Goal: Check status: Check status

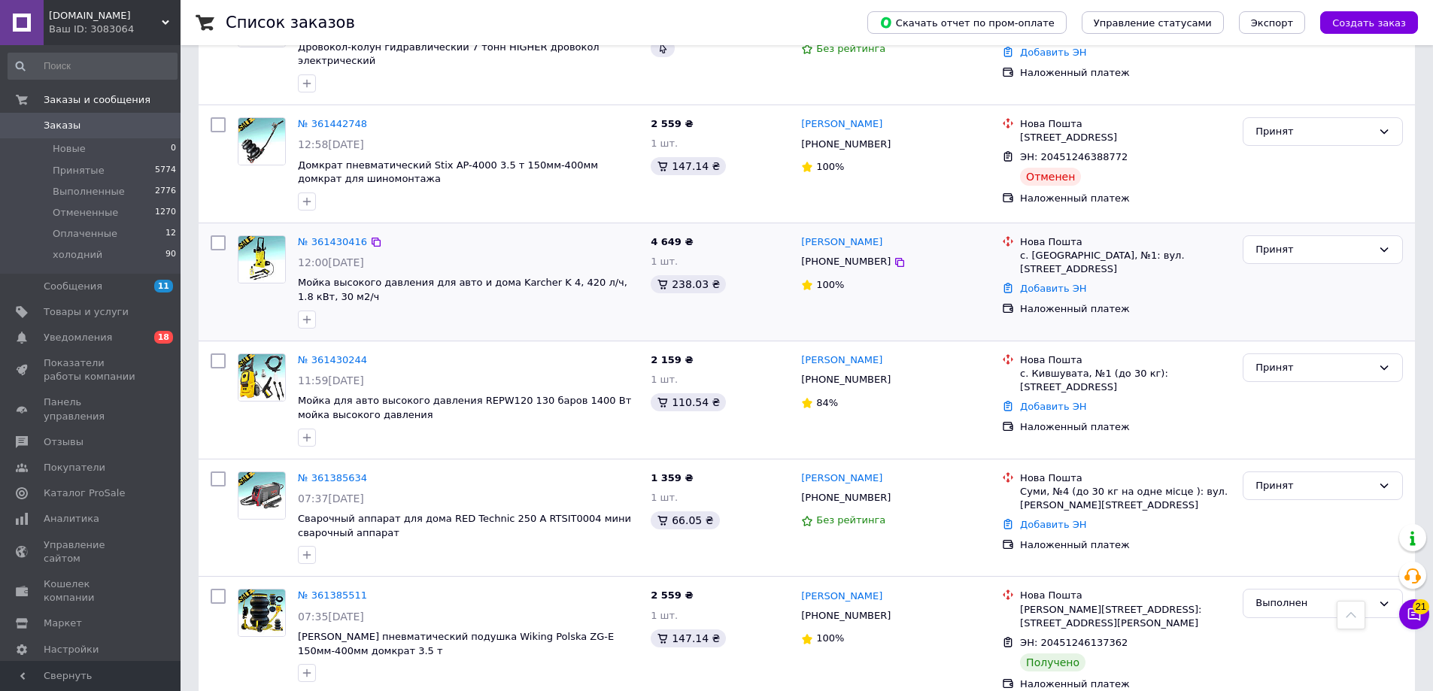
scroll to position [1053, 0]
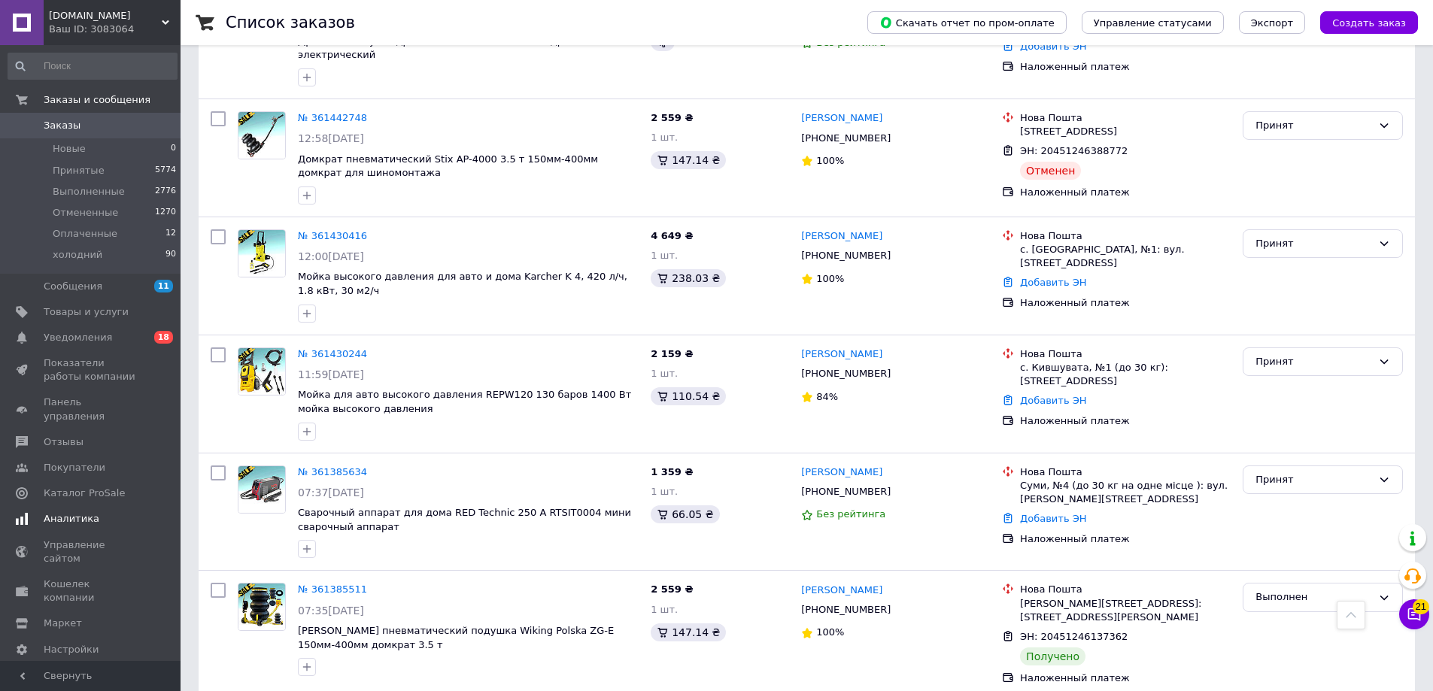
click at [85, 512] on span "Аналитика" at bounding box center [72, 519] width 56 height 14
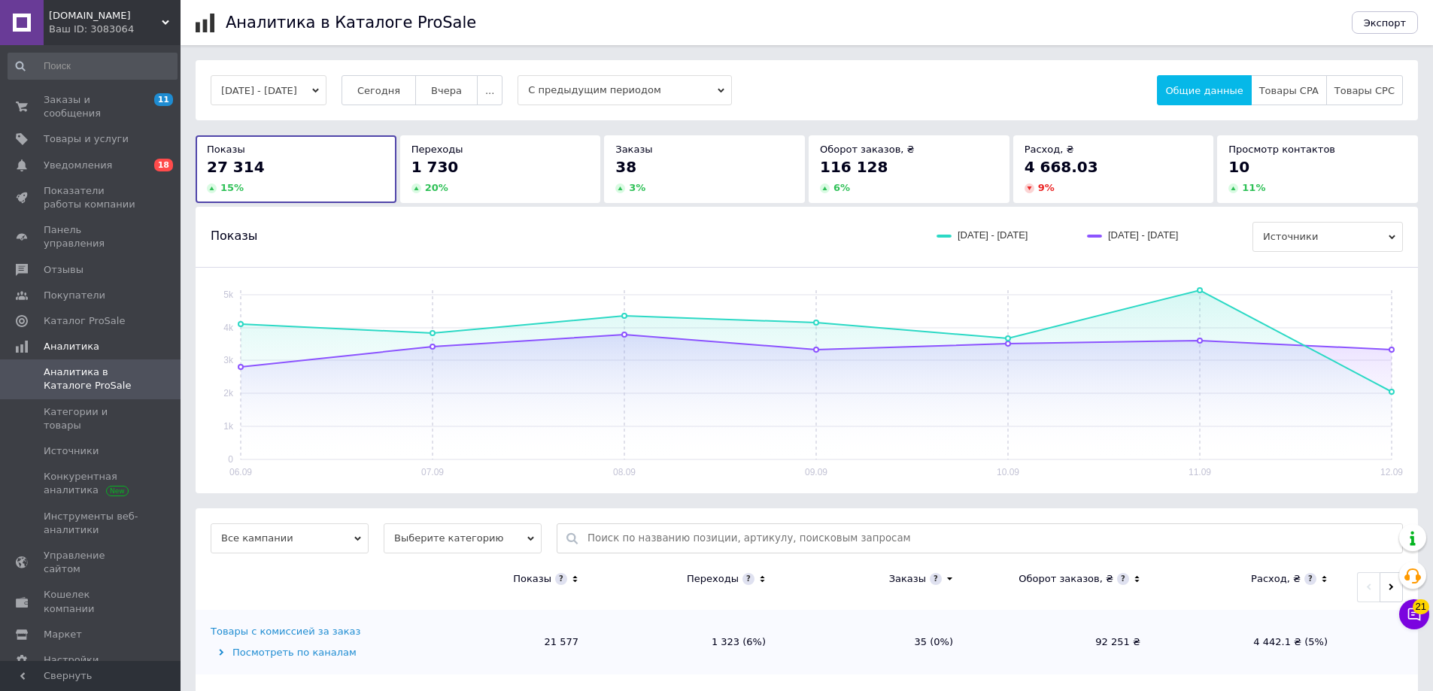
click at [310, 83] on button "[DATE] - [DATE]" at bounding box center [269, 90] width 116 height 30
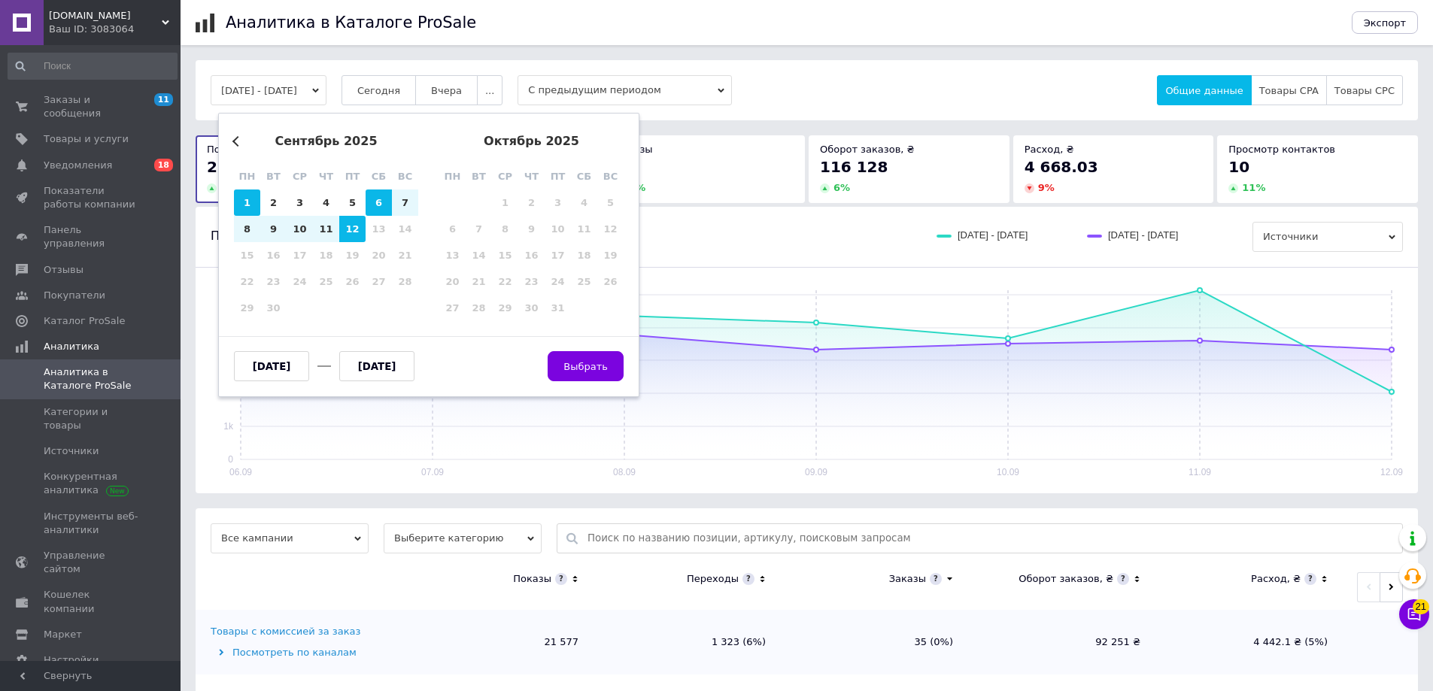
click at [248, 207] on div "1" at bounding box center [247, 203] width 26 height 26
type input "[DATE]"
click at [307, 235] on div "10" at bounding box center [300, 229] width 26 height 26
type input "[DATE]"
click at [575, 366] on span "Выбрать" at bounding box center [585, 366] width 44 height 11
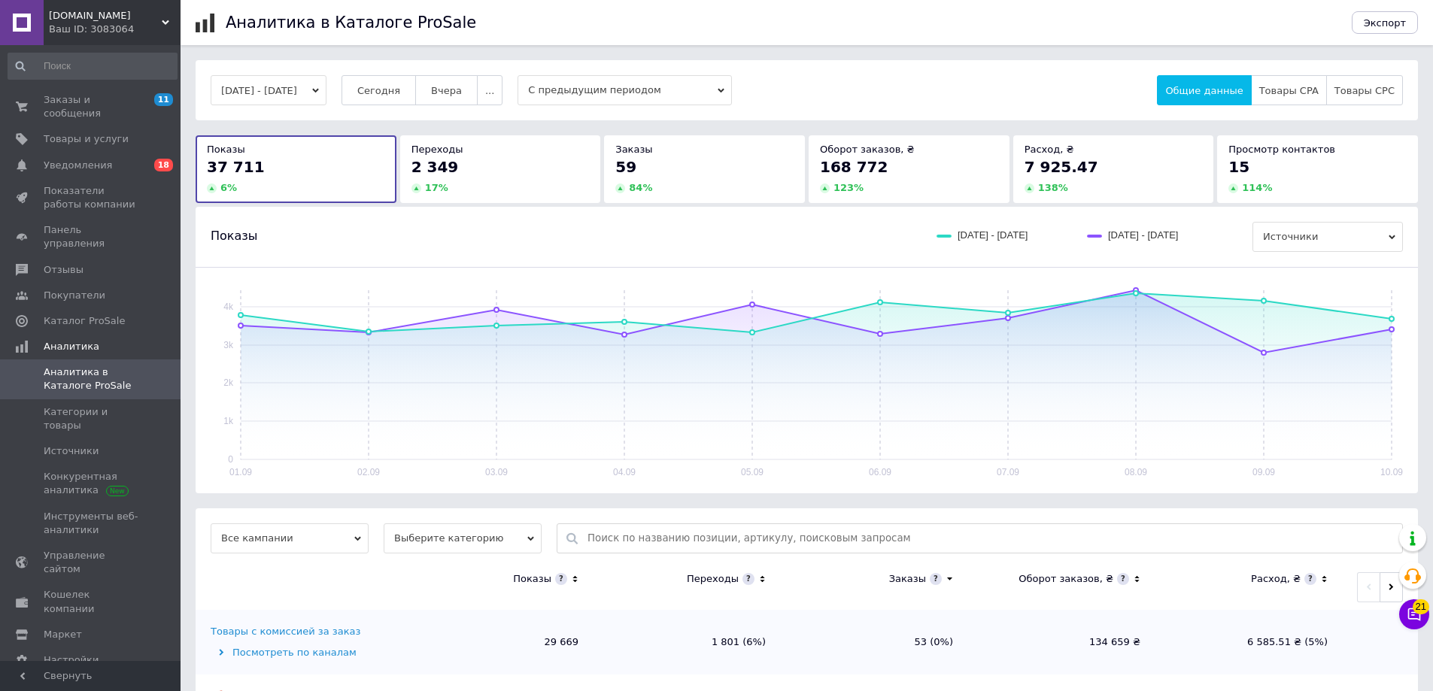
click at [310, 93] on button "[DATE] - [DATE]" at bounding box center [269, 90] width 116 height 30
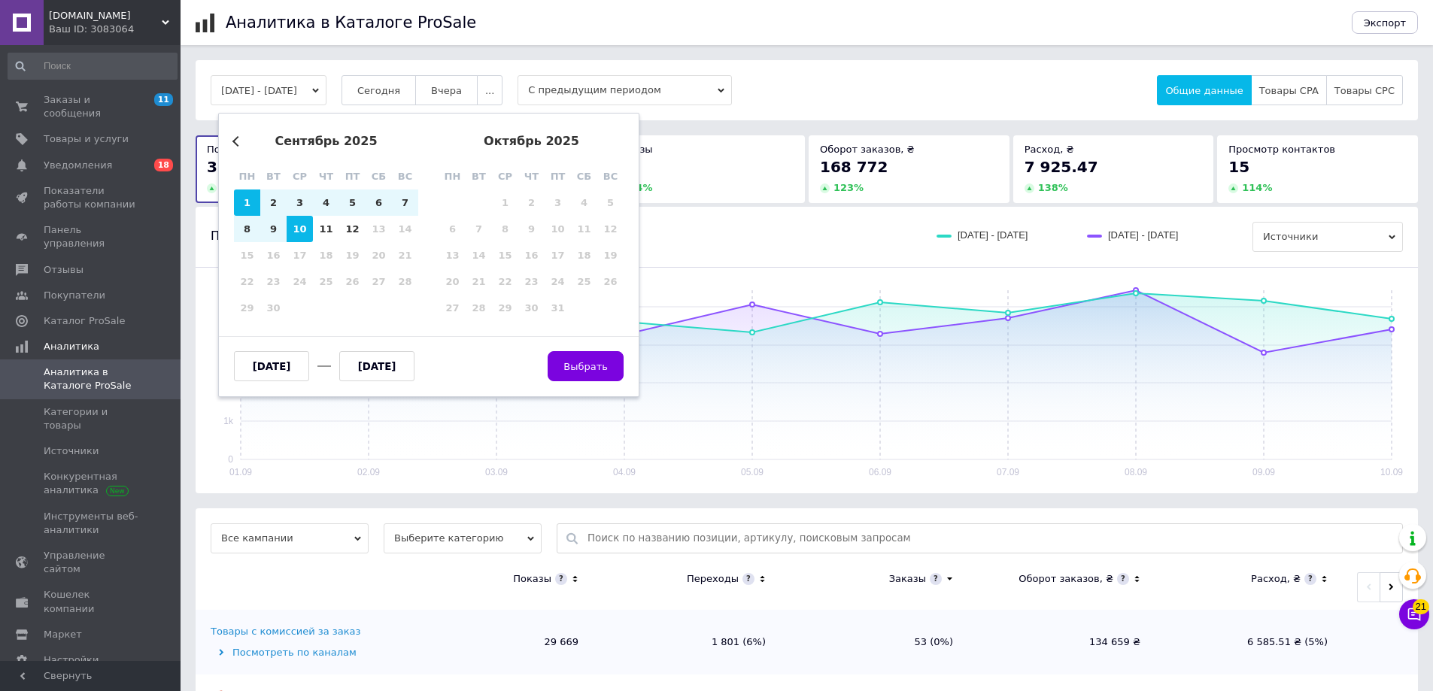
click at [239, 143] on button "Previous Month" at bounding box center [237, 141] width 11 height 11
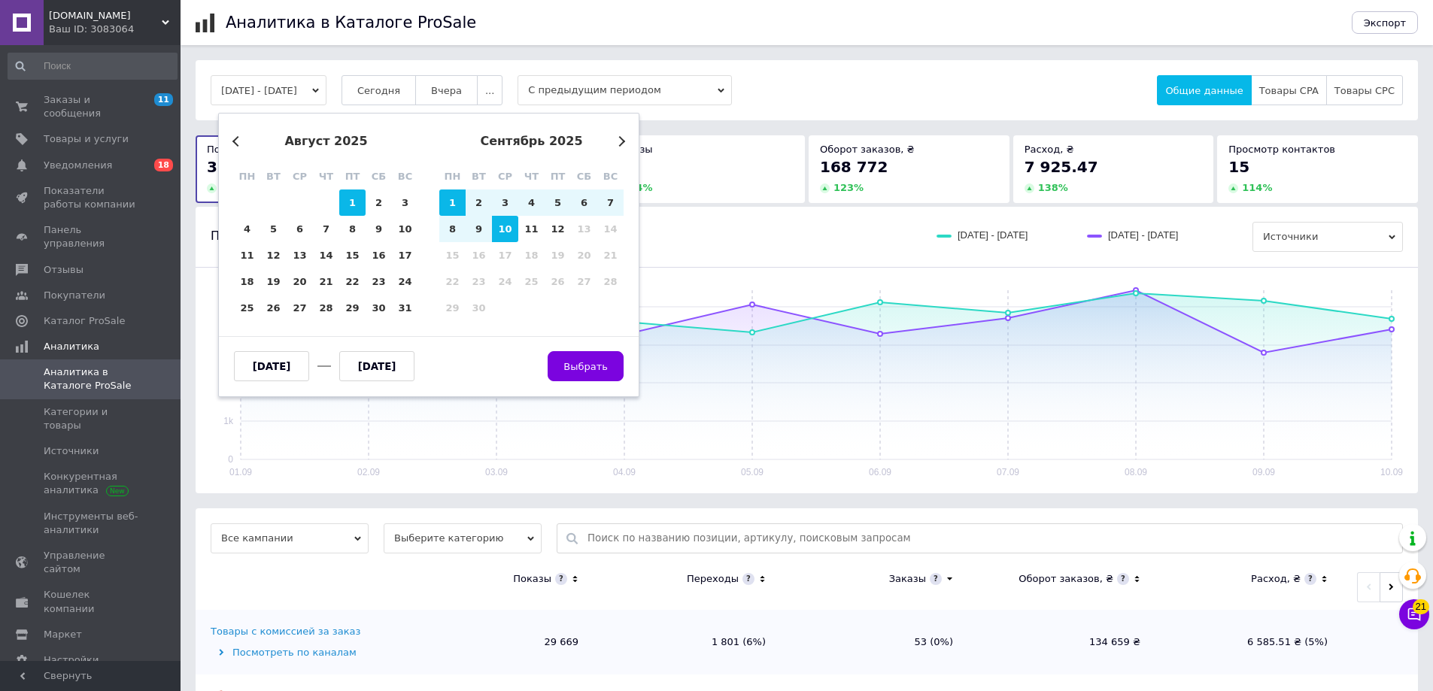
click at [360, 199] on div "1" at bounding box center [352, 203] width 26 height 26
type input "[DATE]"
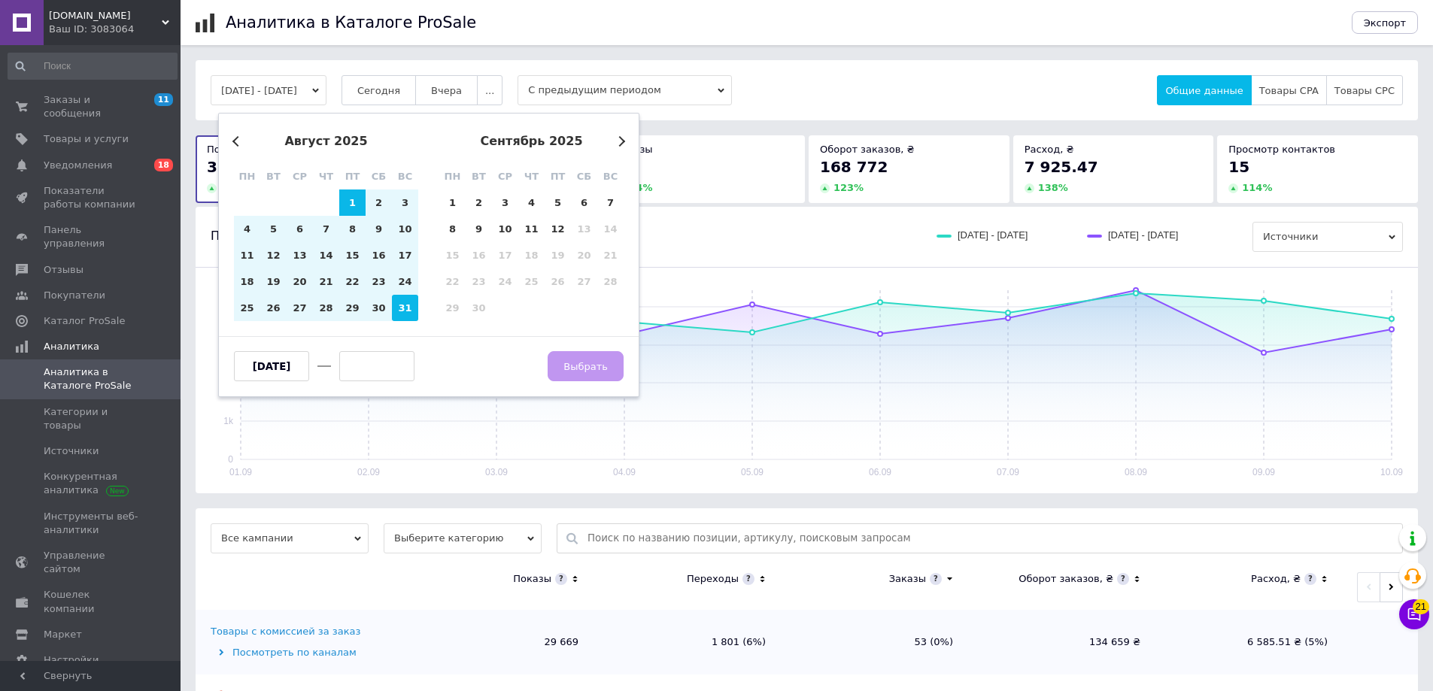
click at [407, 307] on div "31" at bounding box center [405, 308] width 26 height 26
type input "[DATE]"
click at [564, 356] on button "Выбрать" at bounding box center [586, 366] width 76 height 30
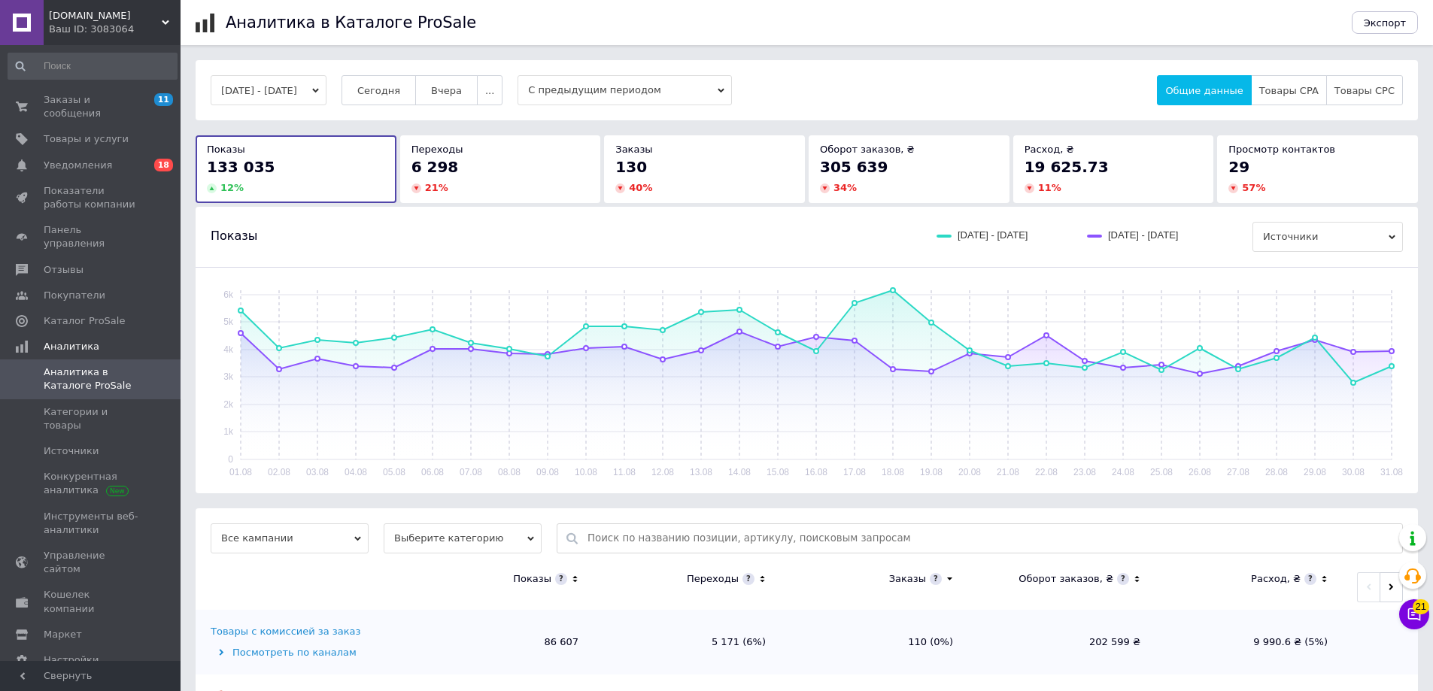
click at [95, 15] on span "[DOMAIN_NAME]" at bounding box center [105, 16] width 113 height 14
